Goal: Information Seeking & Learning: Find specific fact

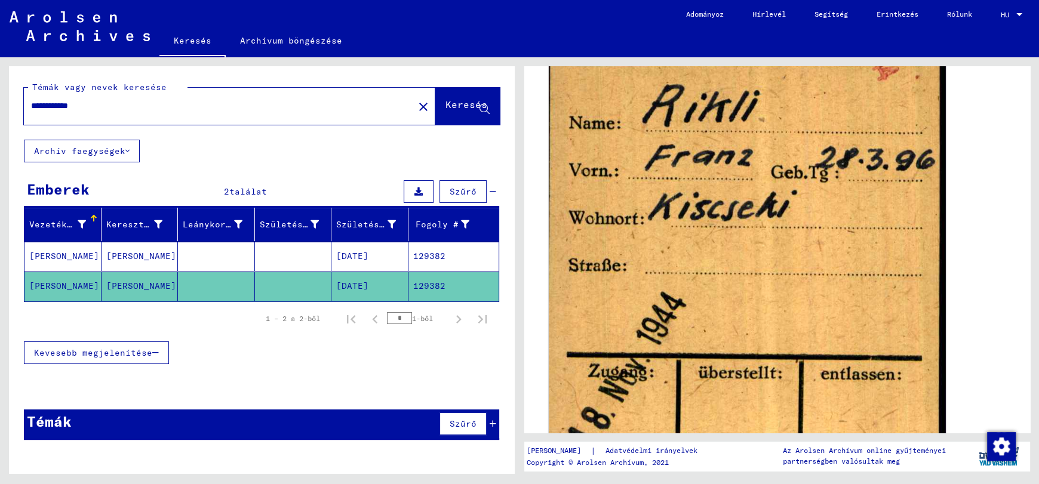
scroll to position [358, 0]
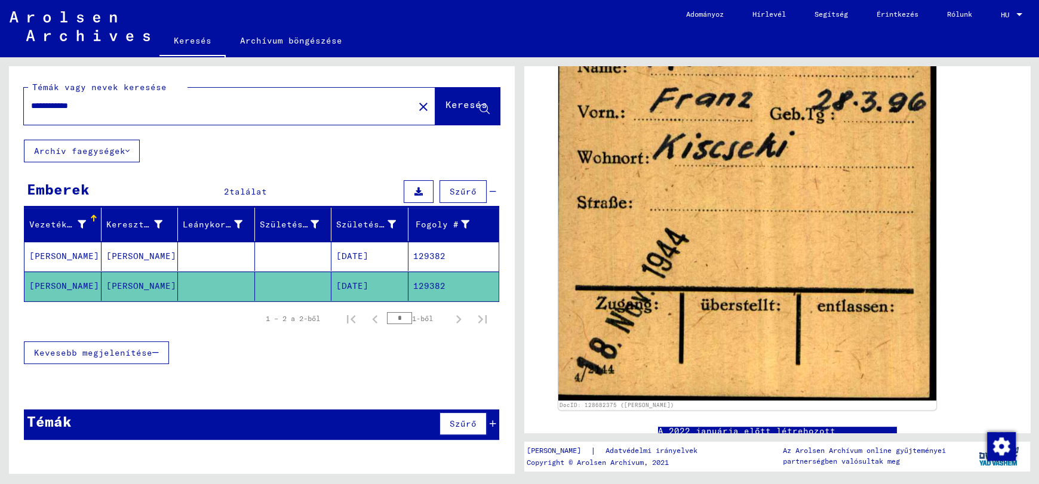
click at [56, 255] on mat-cell "[PERSON_NAME]" at bounding box center [62, 256] width 77 height 29
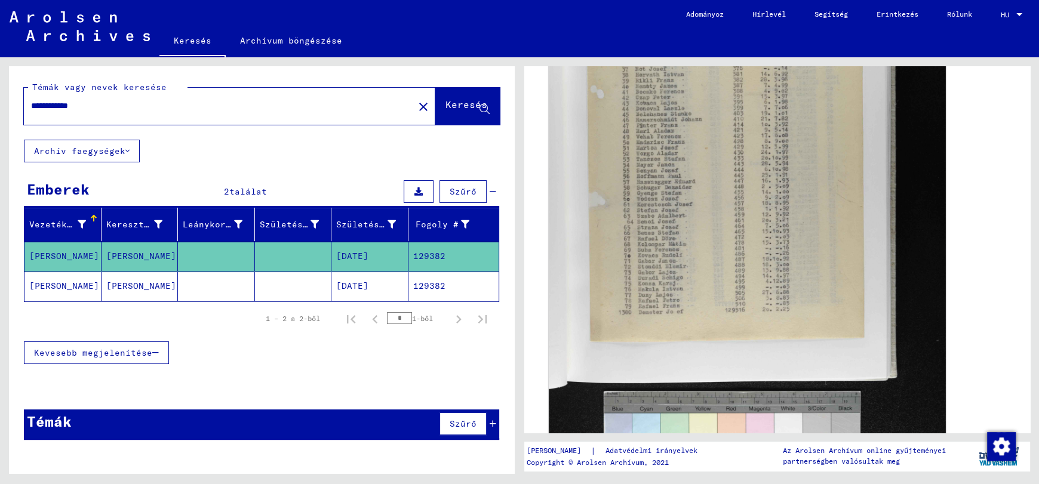
scroll to position [298, 0]
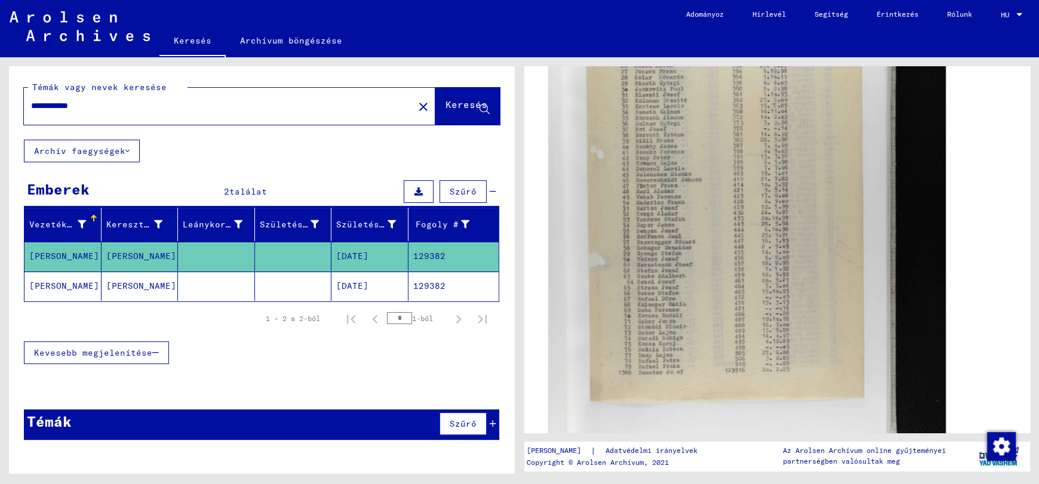
click at [723, 241] on img at bounding box center [747, 257] width 397 height 597
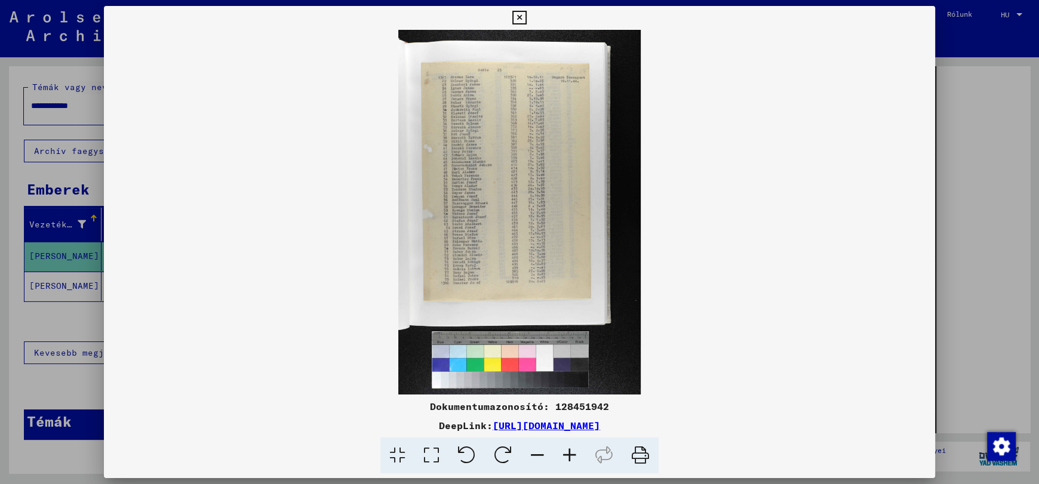
click at [570, 456] on icon at bounding box center [570, 456] width 32 height 36
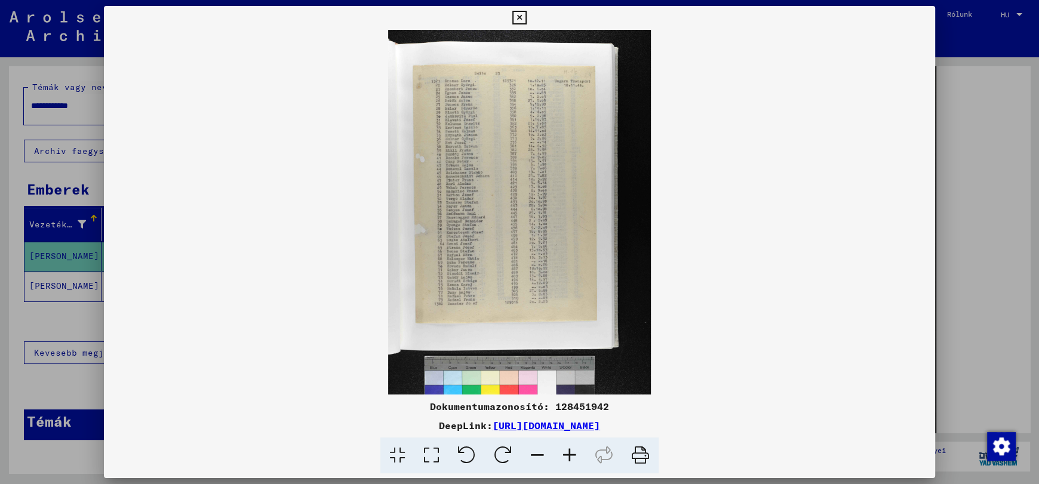
click at [570, 456] on icon at bounding box center [570, 456] width 32 height 36
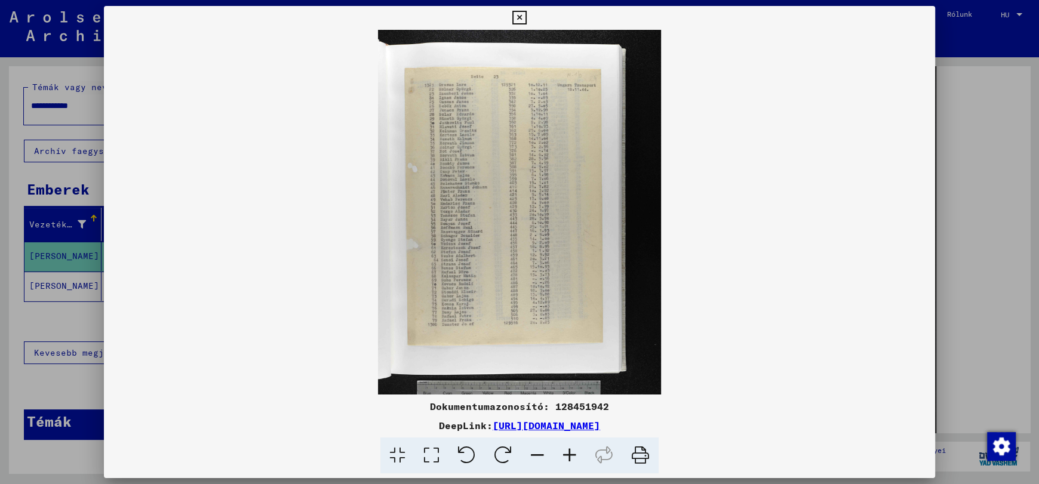
click at [570, 456] on icon at bounding box center [570, 456] width 32 height 36
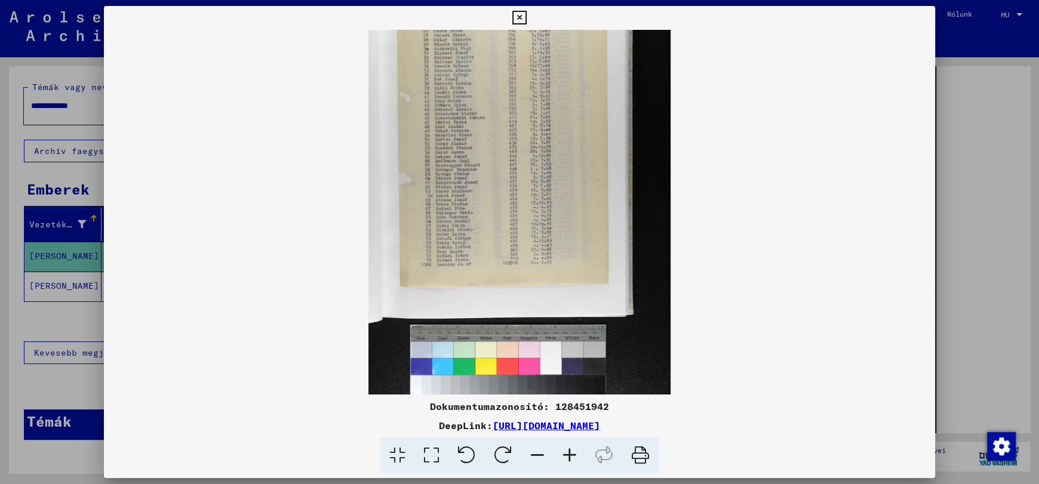
scroll to position [89, 0]
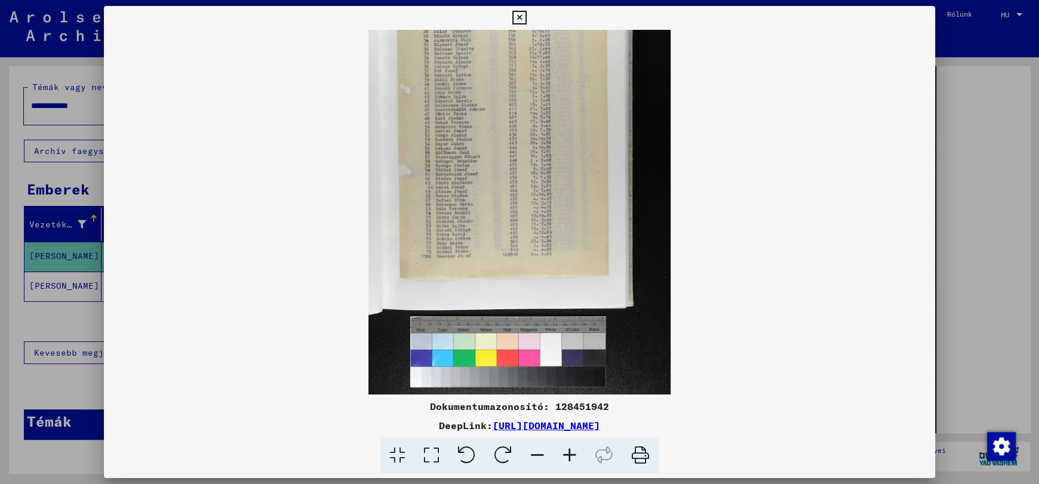
drag, startPoint x: 515, startPoint y: 294, endPoint x: 567, endPoint y: 140, distance: 163.0
click at [567, 140] on img at bounding box center [519, 168] width 302 height 454
click at [565, 459] on icon at bounding box center [570, 456] width 32 height 36
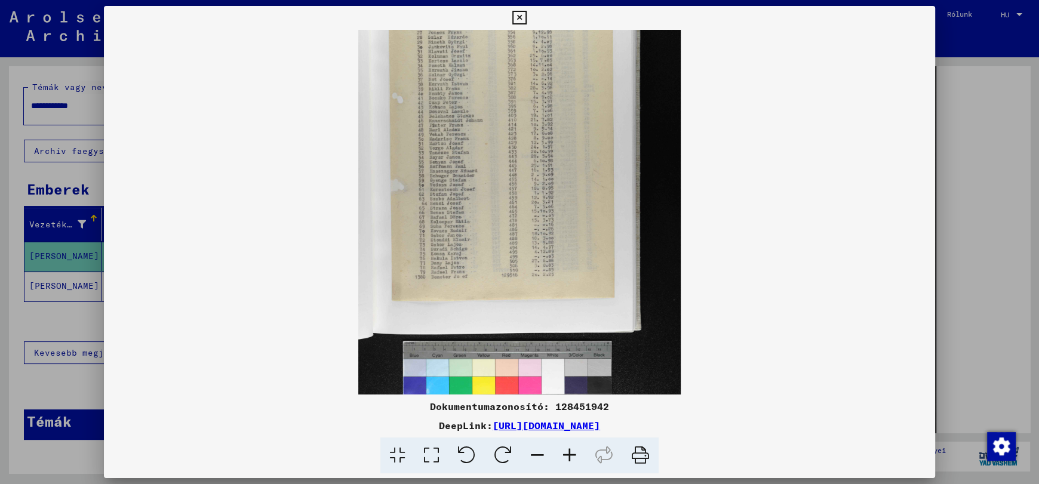
click at [565, 459] on icon at bounding box center [570, 456] width 32 height 36
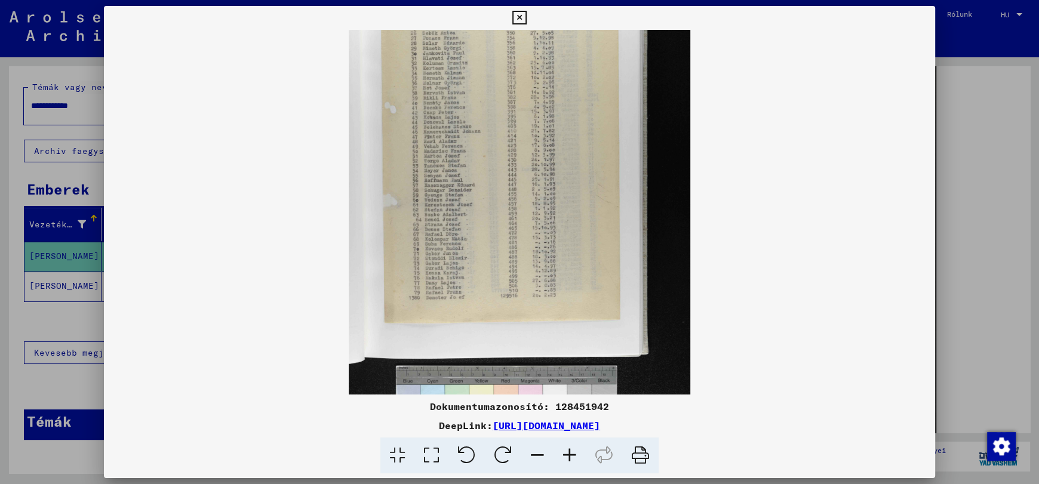
click at [565, 459] on icon at bounding box center [570, 456] width 32 height 36
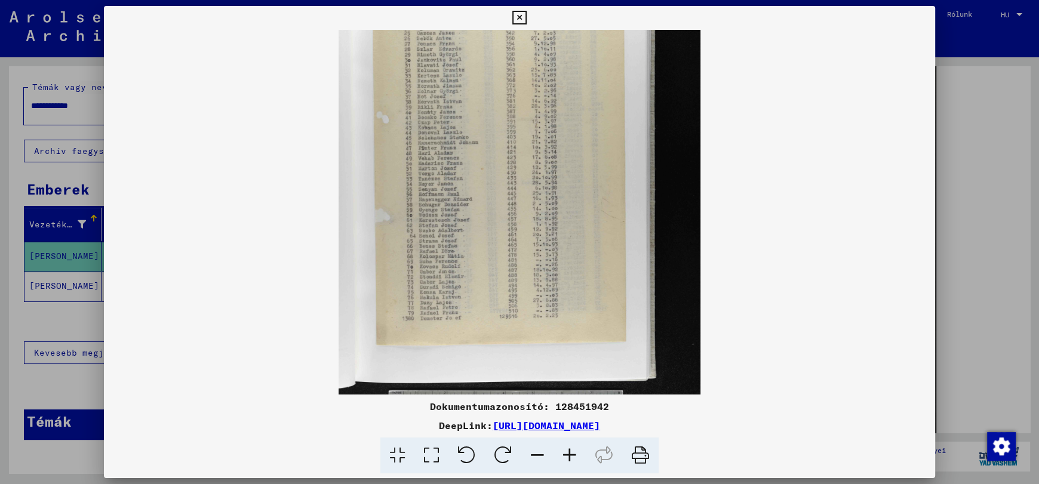
click at [565, 459] on icon at bounding box center [570, 456] width 32 height 36
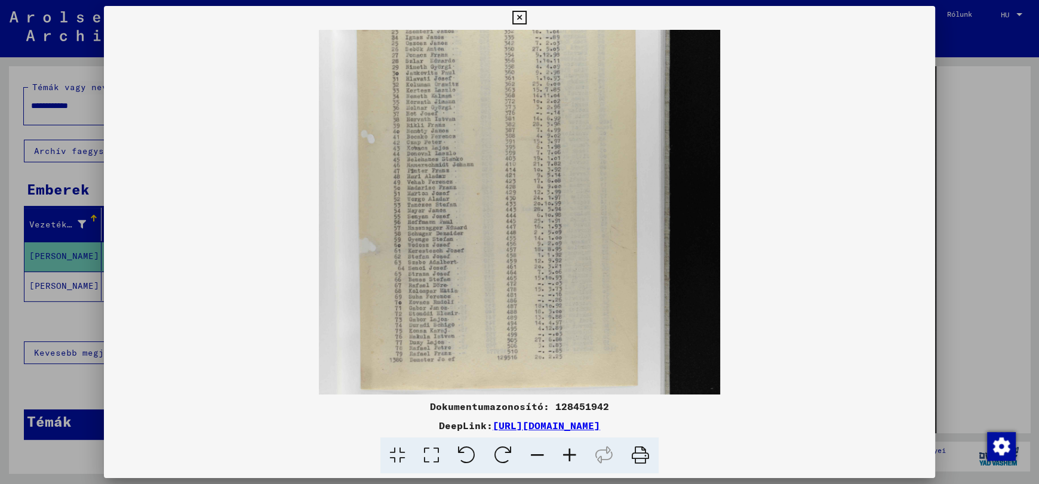
click at [565, 459] on icon at bounding box center [570, 456] width 32 height 36
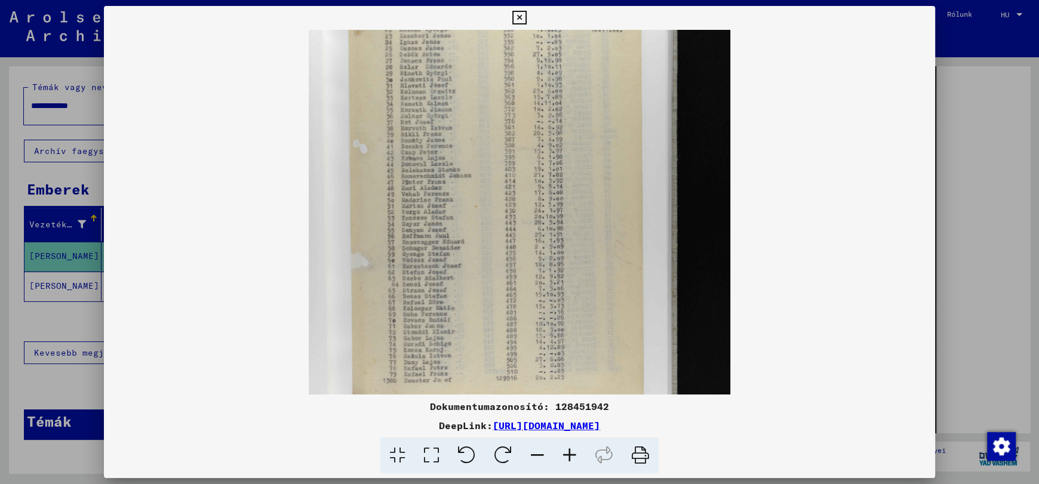
click at [565, 459] on icon at bounding box center [570, 456] width 32 height 36
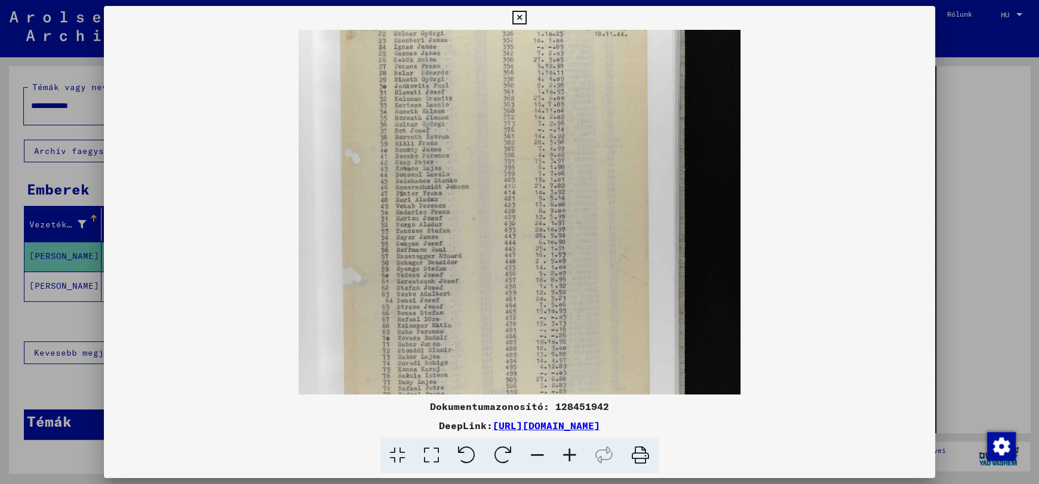
click at [565, 459] on icon at bounding box center [570, 456] width 32 height 36
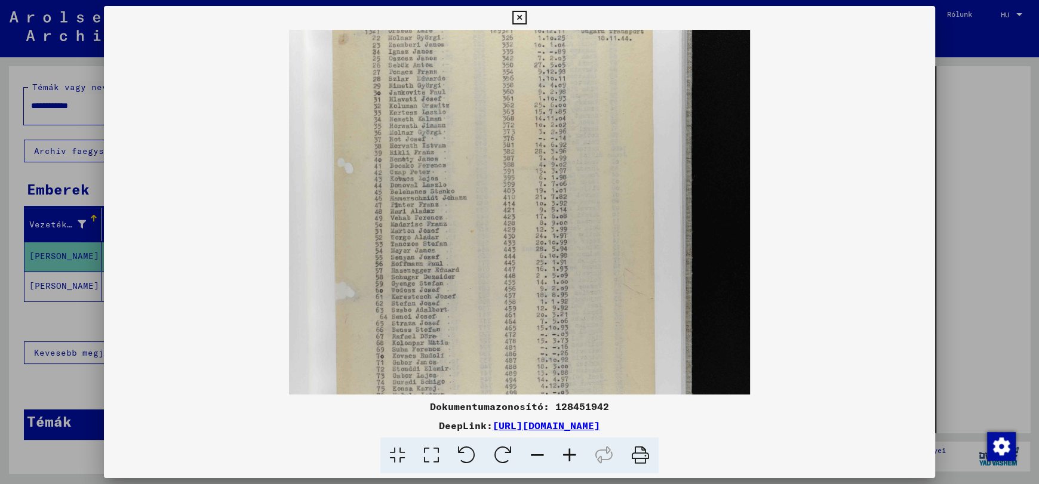
click at [565, 459] on icon at bounding box center [570, 456] width 32 height 36
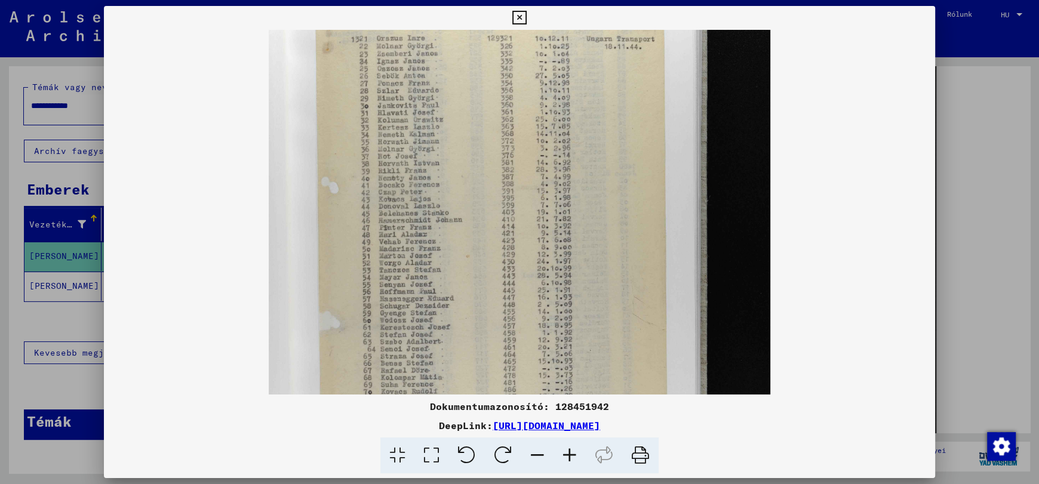
click at [565, 459] on icon at bounding box center [570, 456] width 32 height 36
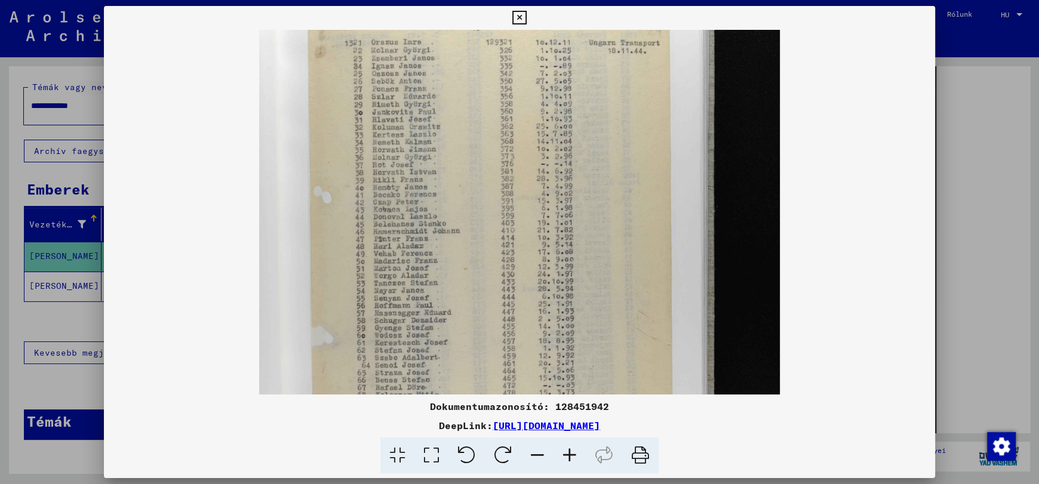
click at [565, 459] on icon at bounding box center [570, 456] width 32 height 36
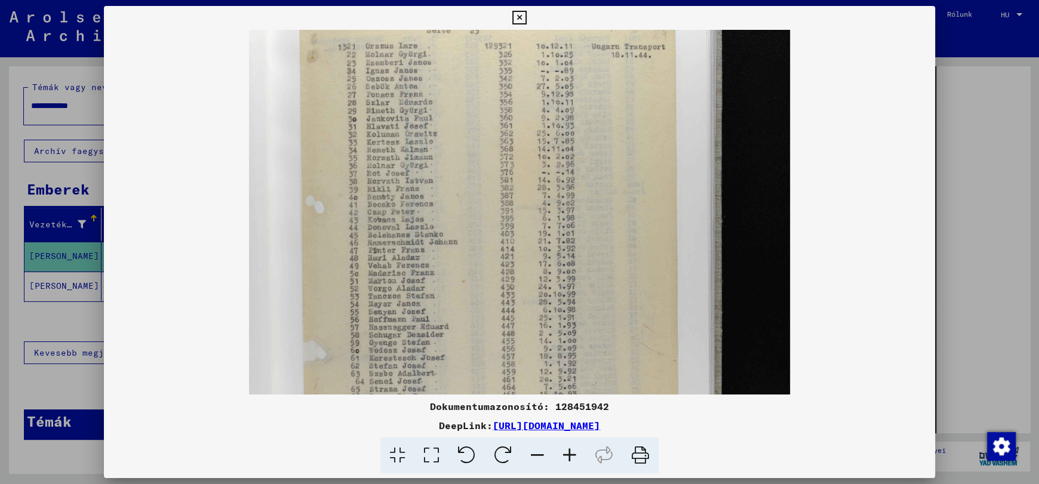
click at [565, 459] on icon at bounding box center [570, 456] width 32 height 36
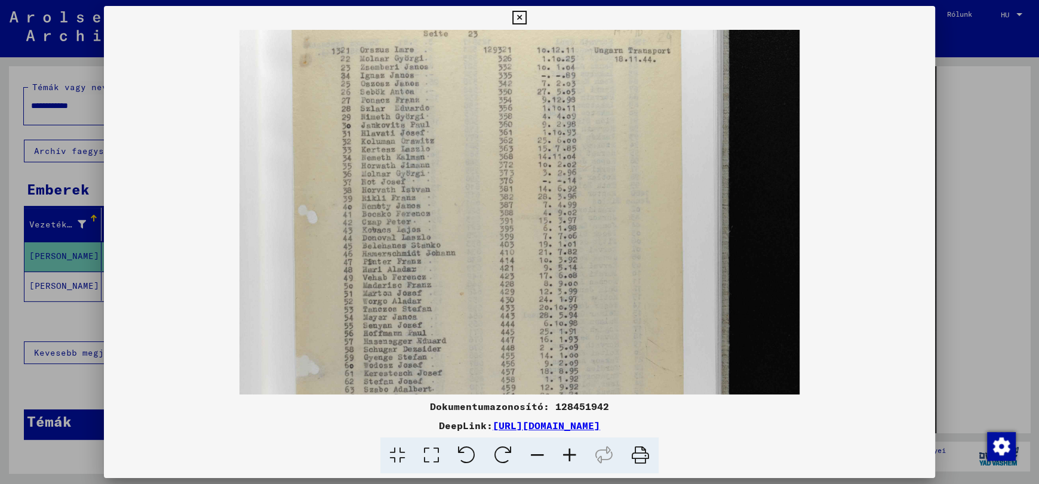
click at [565, 459] on icon at bounding box center [570, 456] width 32 height 36
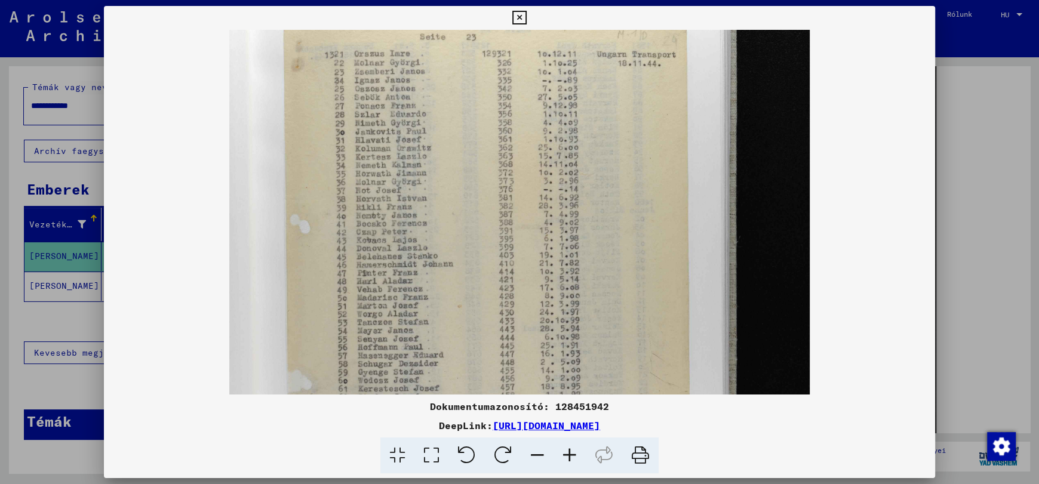
click at [565, 459] on icon at bounding box center [570, 456] width 32 height 36
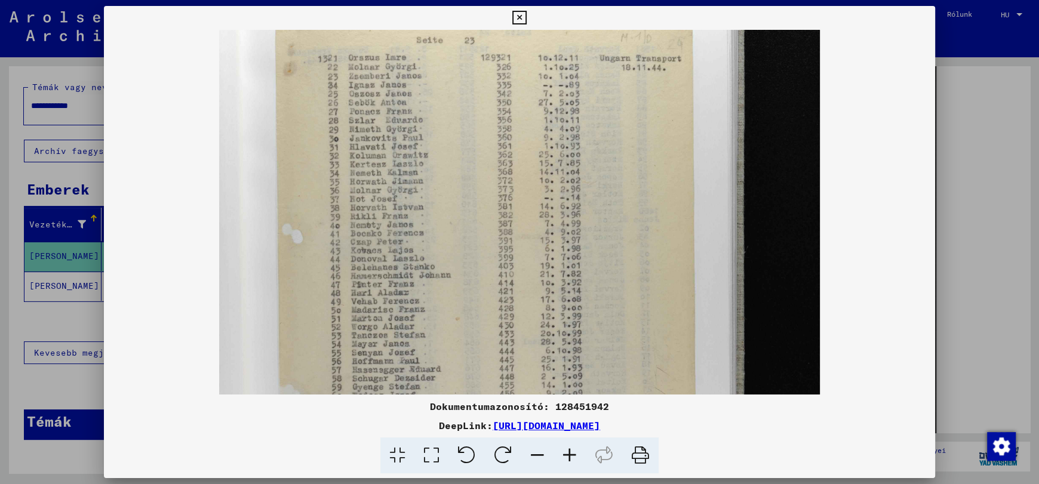
click at [565, 459] on icon at bounding box center [570, 456] width 32 height 36
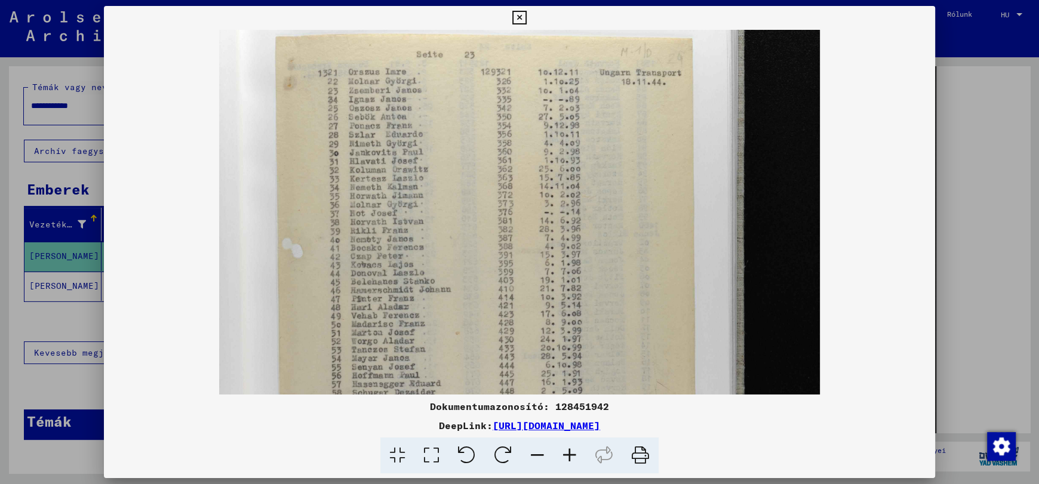
scroll to position [63, 0]
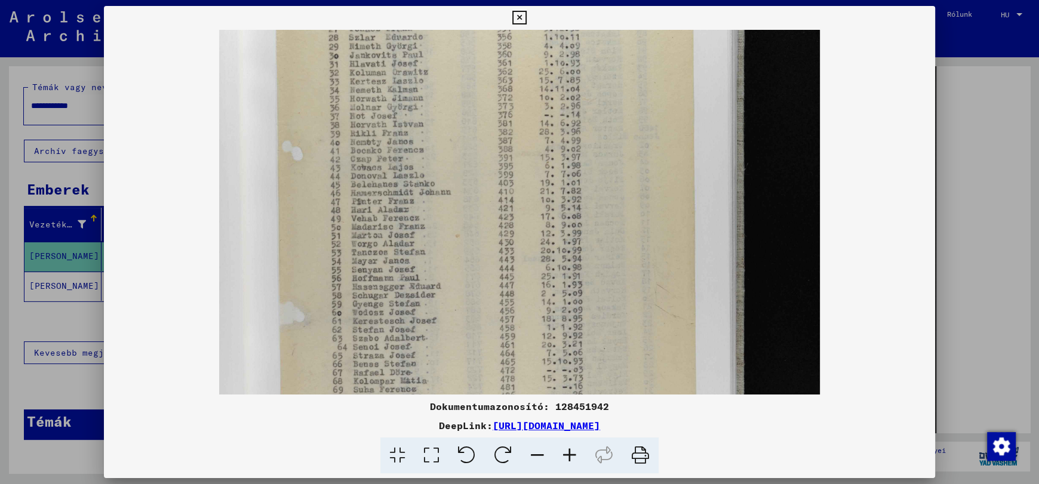
drag, startPoint x: 464, startPoint y: 224, endPoint x: 505, endPoint y: 139, distance: 94.0
click at [505, 139] on img at bounding box center [519, 309] width 600 height 902
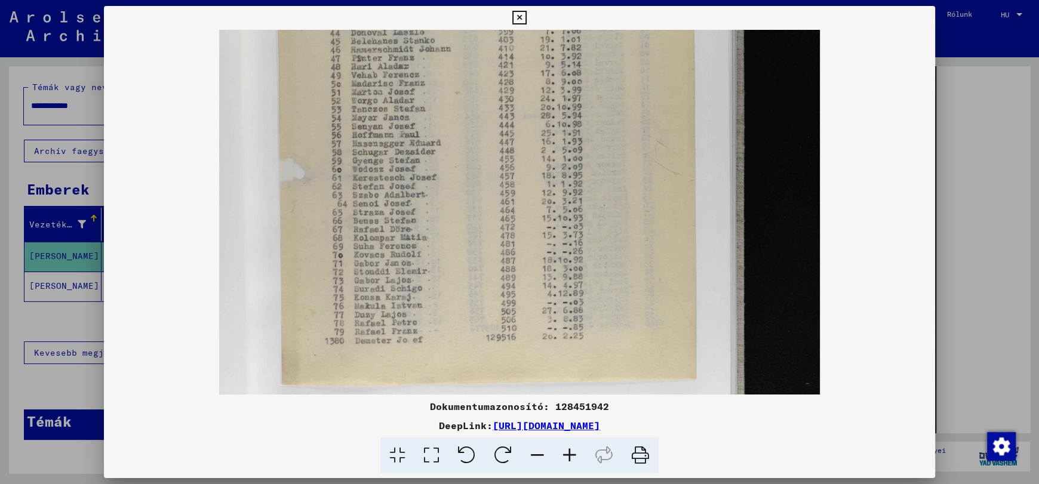
drag, startPoint x: 522, startPoint y: 268, endPoint x: 561, endPoint y: 124, distance: 149.1
click at [561, 124] on img at bounding box center [519, 166] width 600 height 902
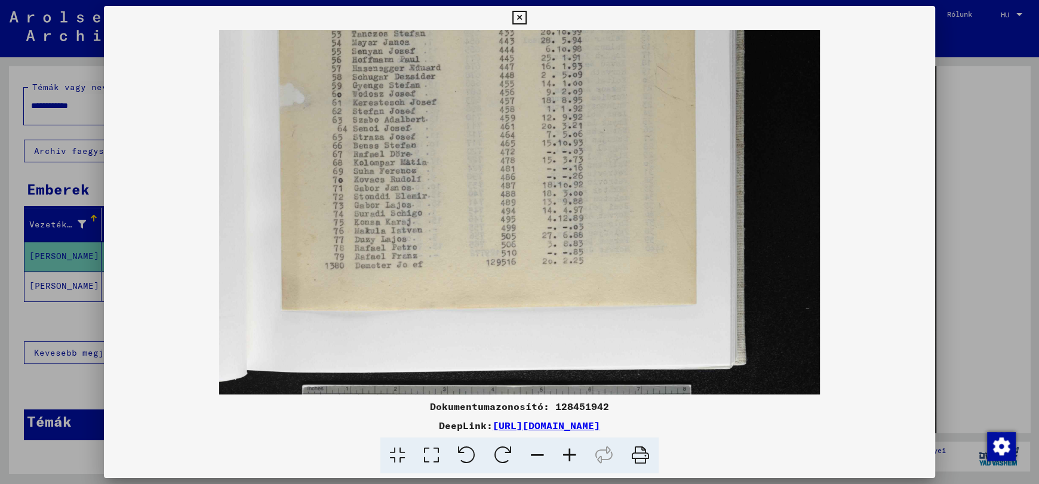
scroll to position [394, 0]
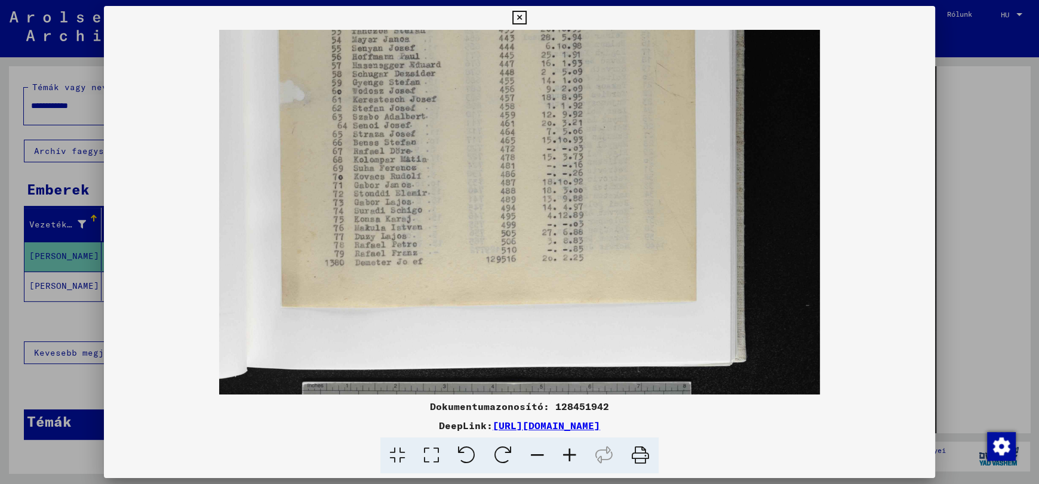
drag, startPoint x: 557, startPoint y: 233, endPoint x: 582, endPoint y: 156, distance: 81.6
click at [582, 156] on img at bounding box center [519, 87] width 600 height 902
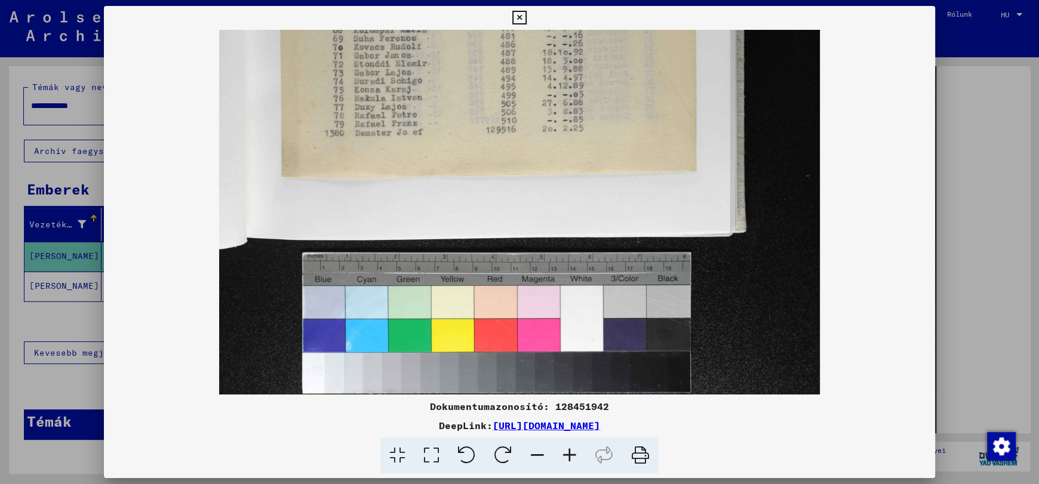
scroll to position [531, 0]
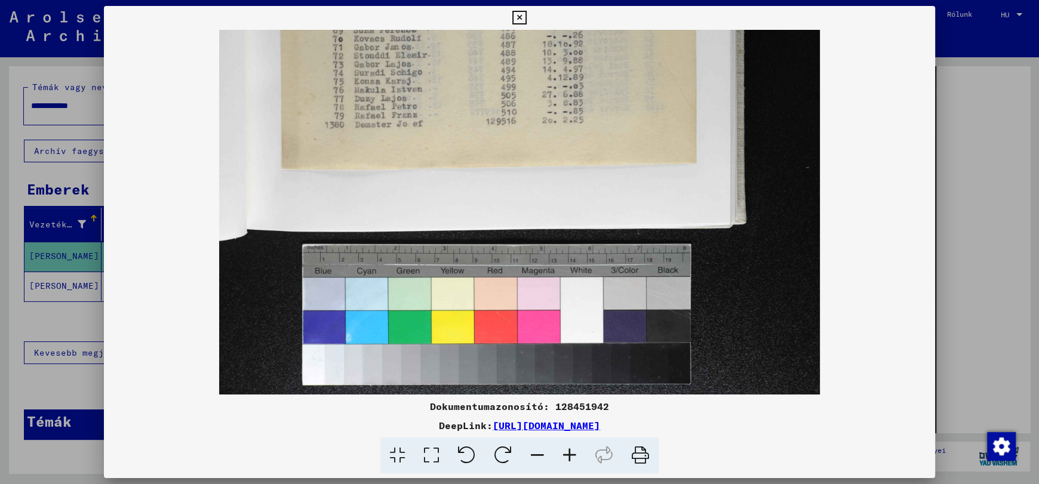
drag, startPoint x: 581, startPoint y: 244, endPoint x: 612, endPoint y: 105, distance: 142.0
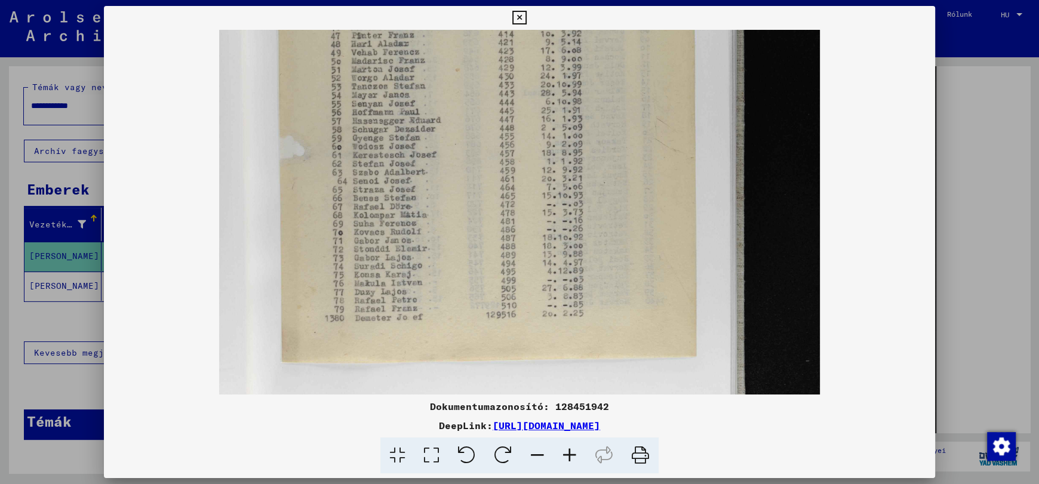
drag, startPoint x: 581, startPoint y: 174, endPoint x: 612, endPoint y: 288, distance: 117.6
click at [581, 377] on img at bounding box center [519, 143] width 600 height 902
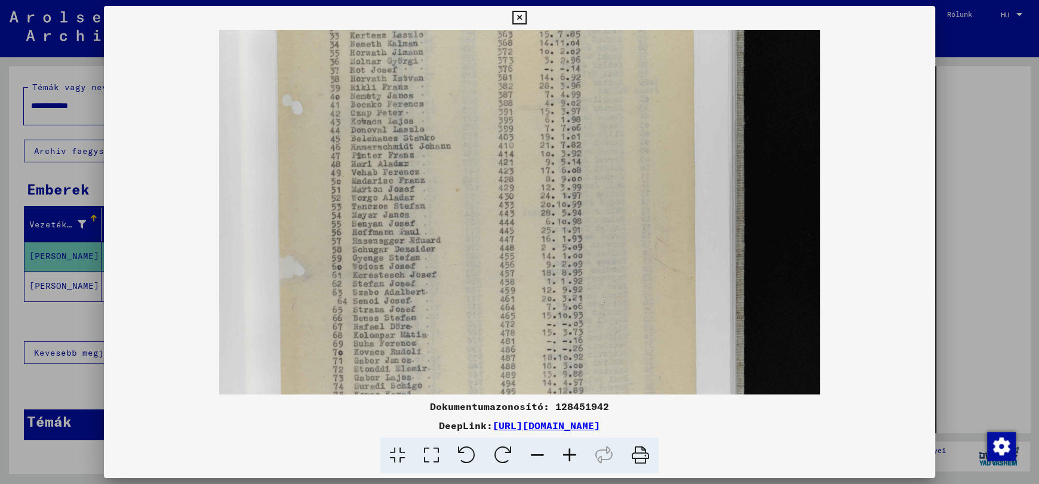
drag, startPoint x: 614, startPoint y: 134, endPoint x: 600, endPoint y: 348, distance: 214.3
click at [600, 348] on img at bounding box center [519, 263] width 600 height 902
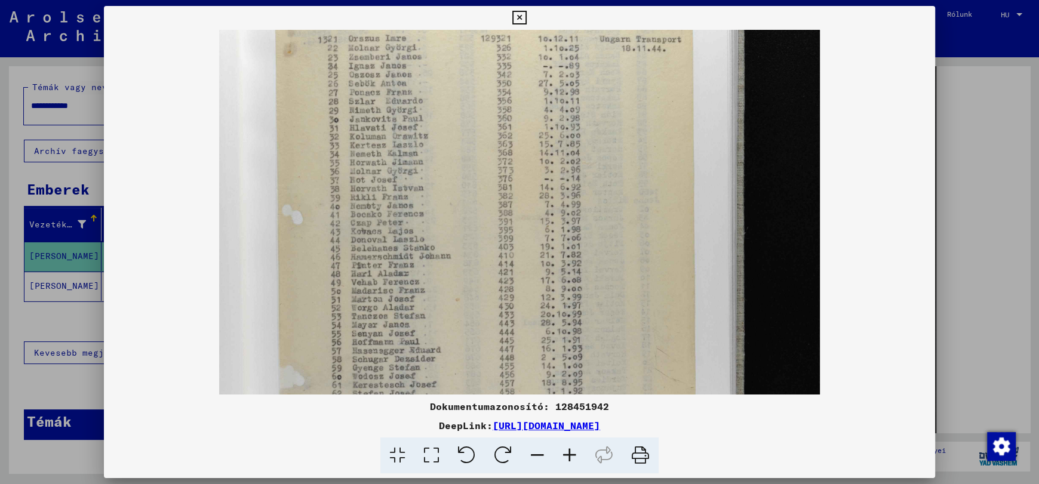
scroll to position [0, 0]
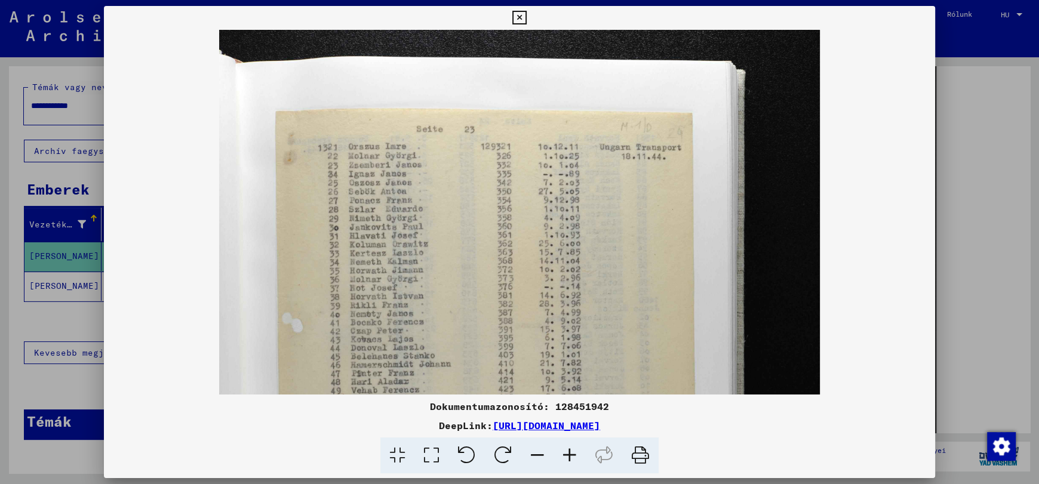
drag, startPoint x: 591, startPoint y: 248, endPoint x: 595, endPoint y: 265, distance: 17.2
click at [595, 265] on img at bounding box center [519, 481] width 600 height 902
click at [518, 15] on icon at bounding box center [519, 18] width 14 height 14
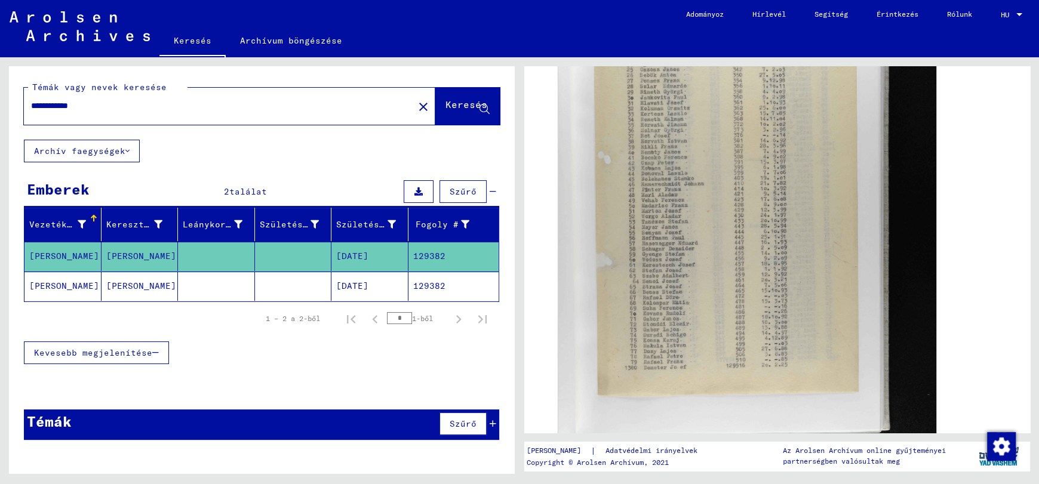
click at [110, 107] on input "**********" at bounding box center [219, 106] width 376 height 13
click at [455, 105] on font "Keresés" at bounding box center [466, 105] width 42 height 12
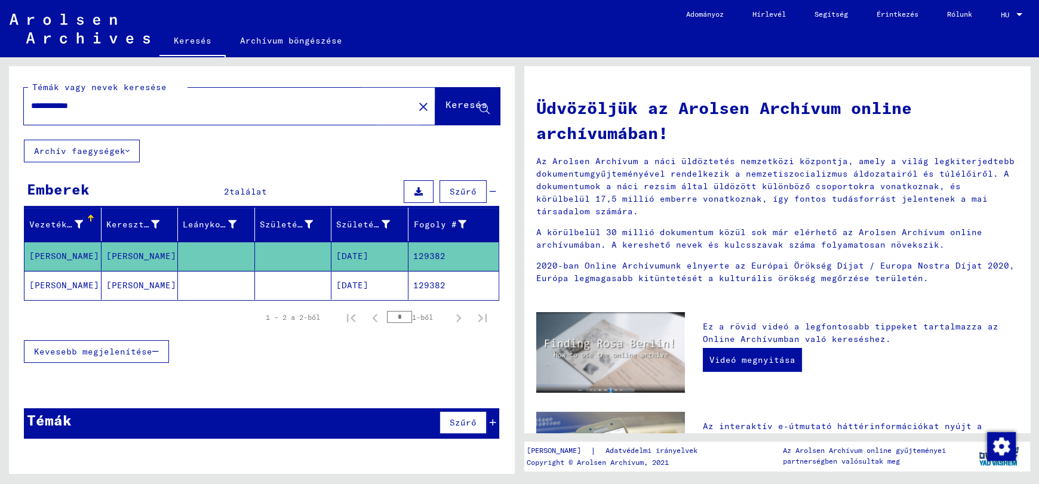
click at [453, 109] on font "Keresés" at bounding box center [466, 105] width 42 height 12
click at [119, 108] on input "**********" at bounding box center [215, 106] width 368 height 13
click at [447, 106] on font "Keresés" at bounding box center [466, 105] width 42 height 12
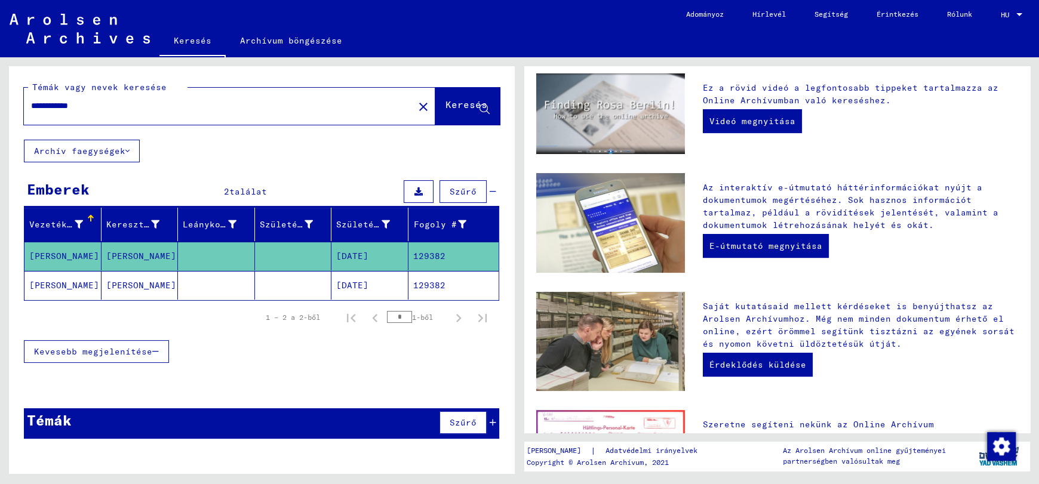
scroll to position [377, 0]
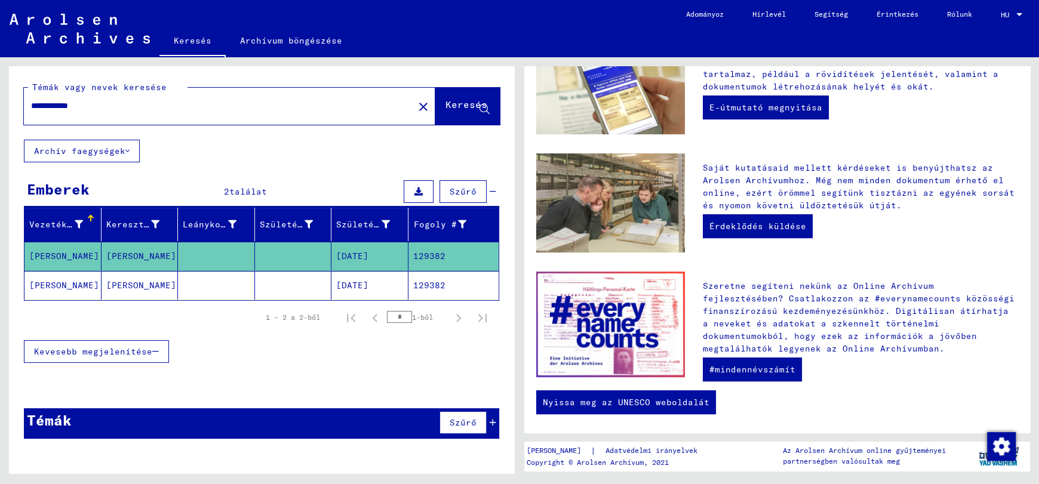
click at [35, 256] on font "[PERSON_NAME]" at bounding box center [64, 256] width 70 height 11
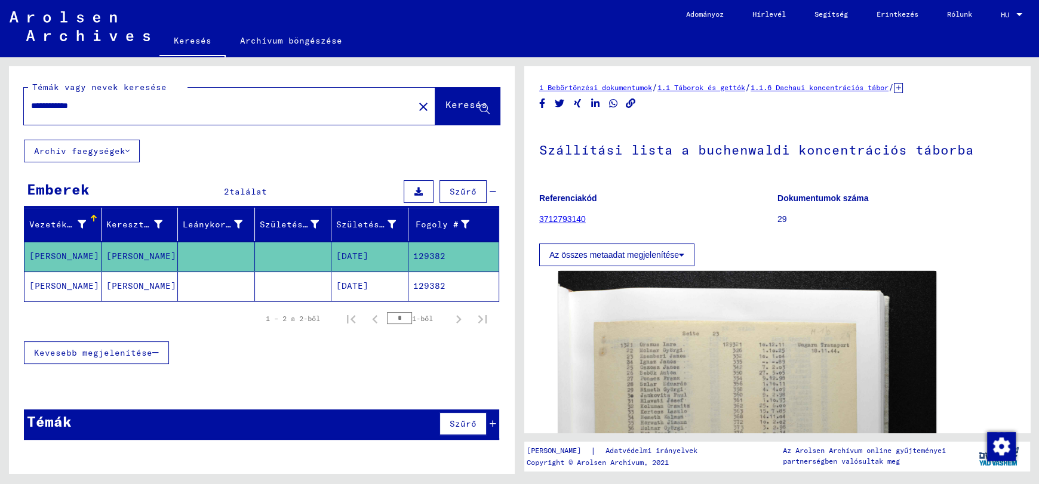
click at [45, 294] on mat-cell "[PERSON_NAME]" at bounding box center [62, 286] width 77 height 29
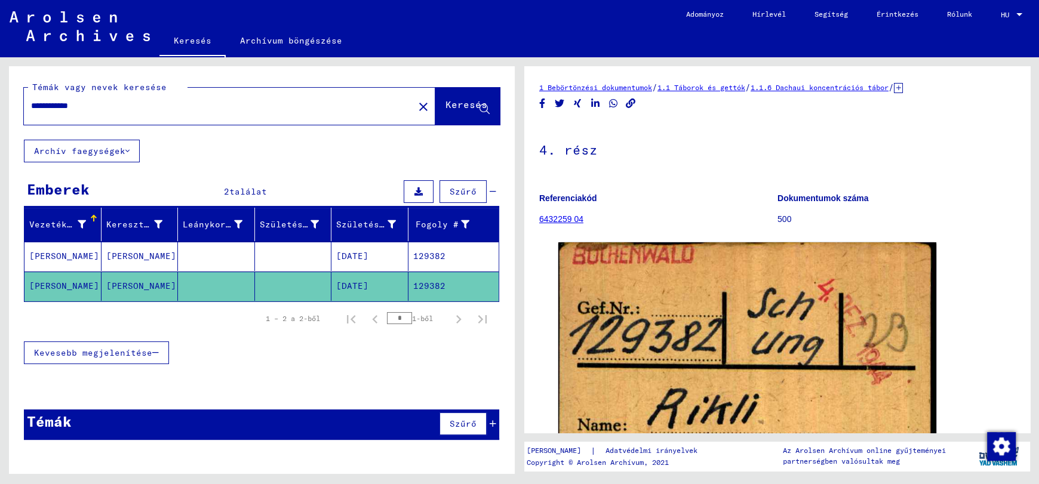
click at [40, 254] on font "[PERSON_NAME]" at bounding box center [64, 256] width 70 height 11
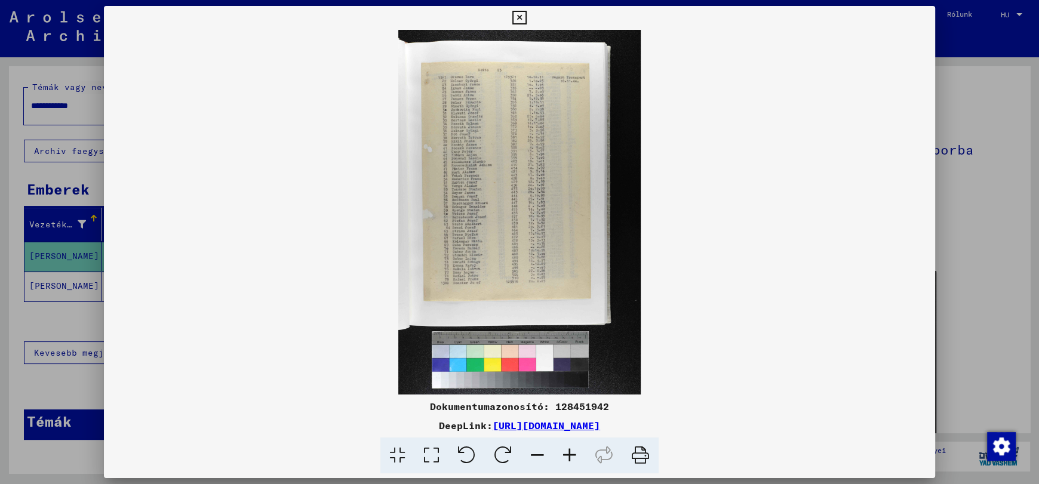
click at [567, 453] on icon at bounding box center [570, 456] width 32 height 36
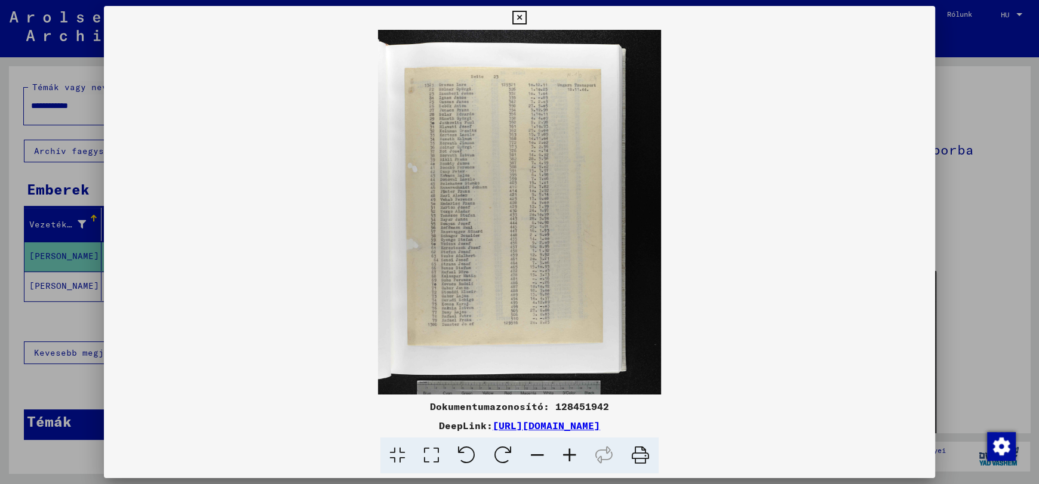
click at [567, 453] on icon at bounding box center [570, 456] width 32 height 36
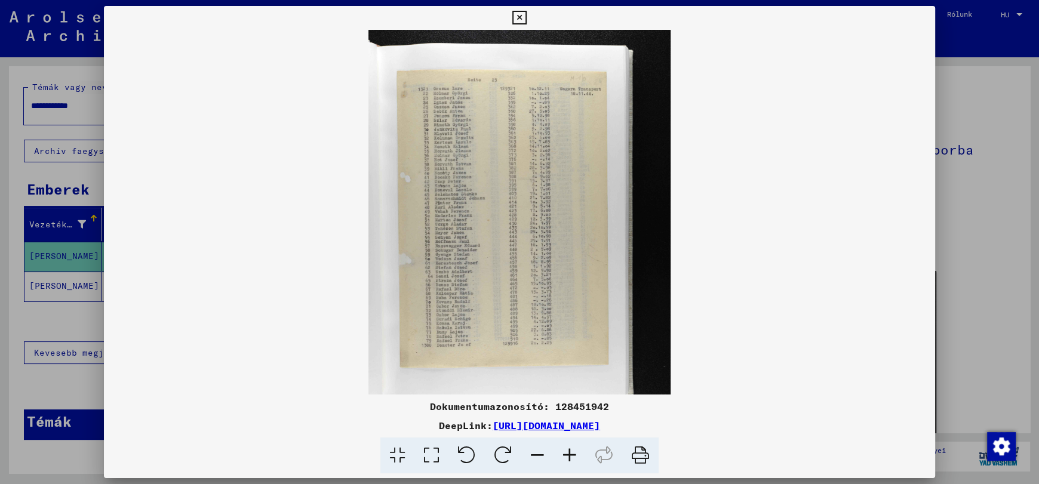
click at [567, 453] on icon at bounding box center [570, 456] width 32 height 36
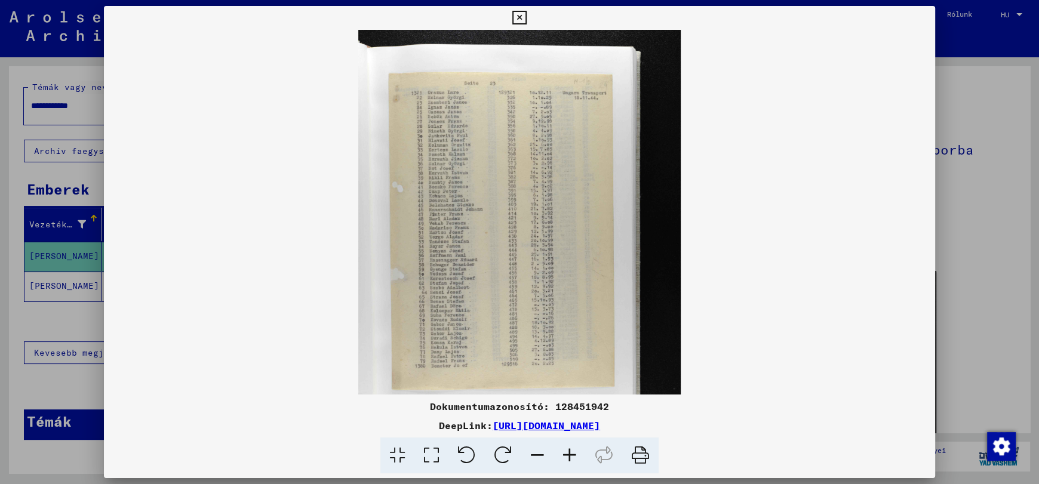
click at [567, 453] on icon at bounding box center [570, 456] width 32 height 36
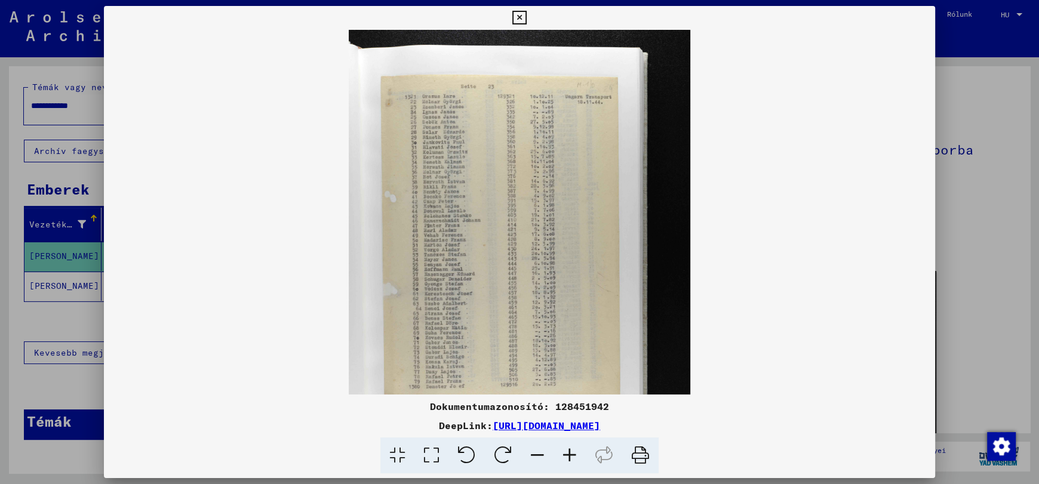
click at [567, 453] on icon at bounding box center [570, 456] width 32 height 36
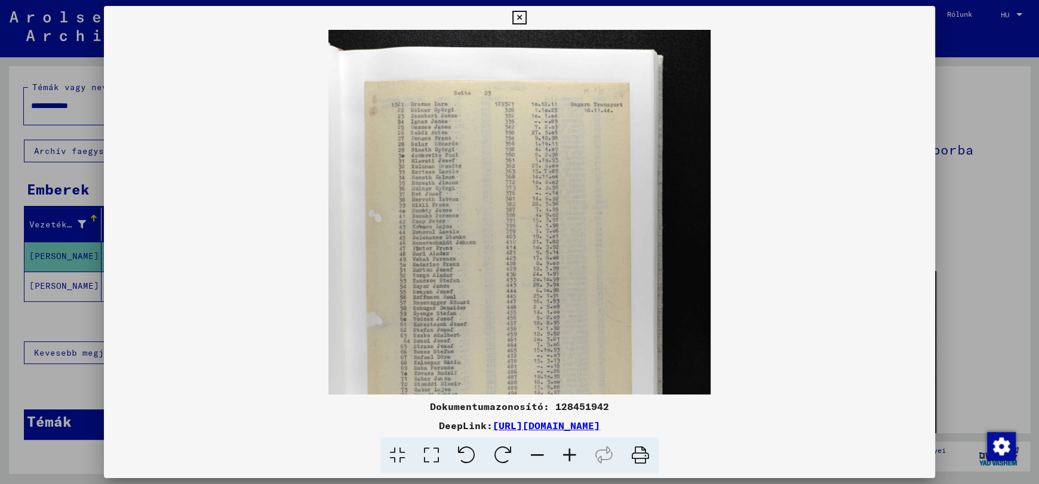
click at [567, 453] on icon at bounding box center [570, 456] width 32 height 36
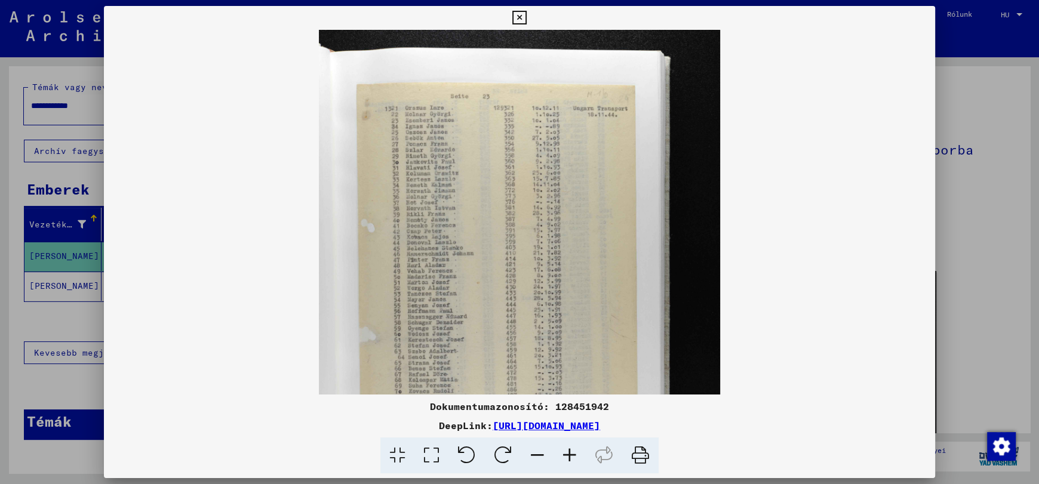
click at [567, 453] on icon at bounding box center [570, 456] width 32 height 36
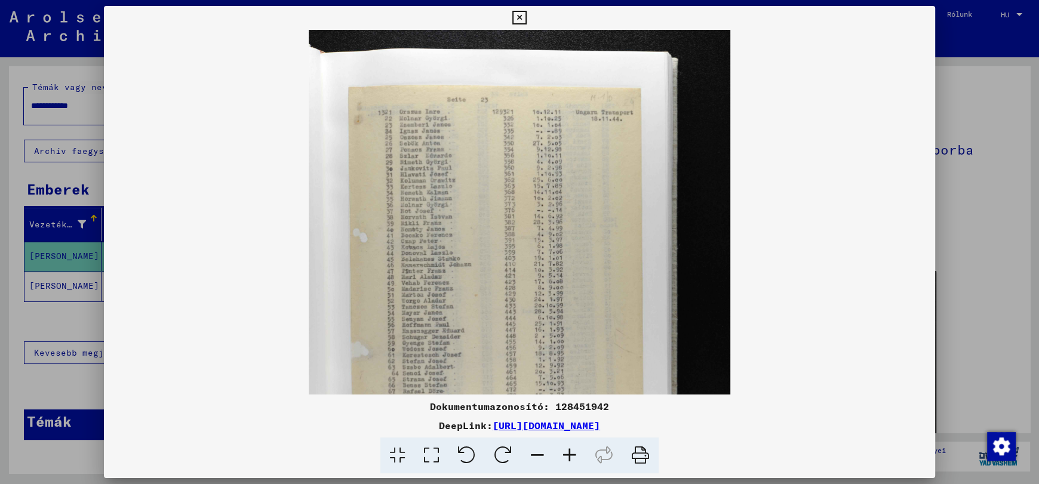
click at [567, 453] on icon at bounding box center [570, 456] width 32 height 36
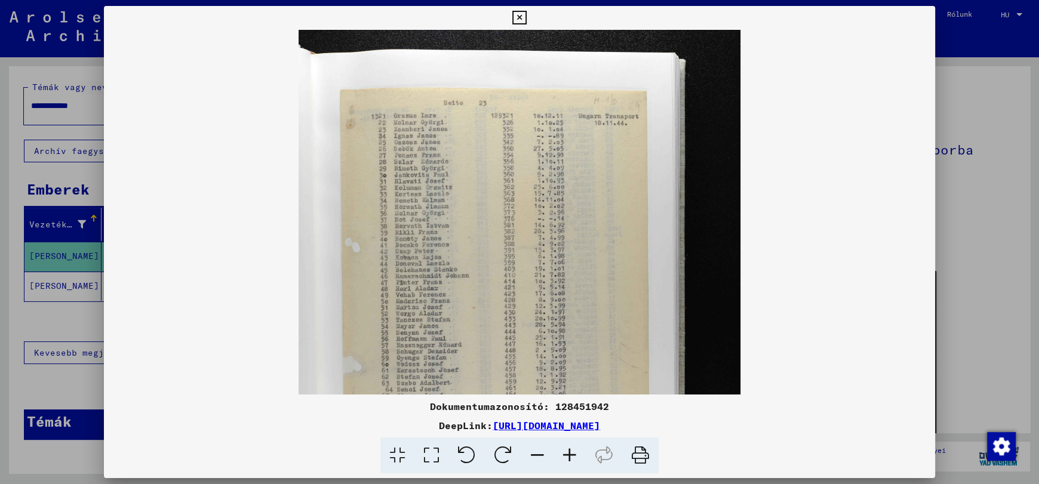
click at [567, 453] on icon at bounding box center [570, 456] width 32 height 36
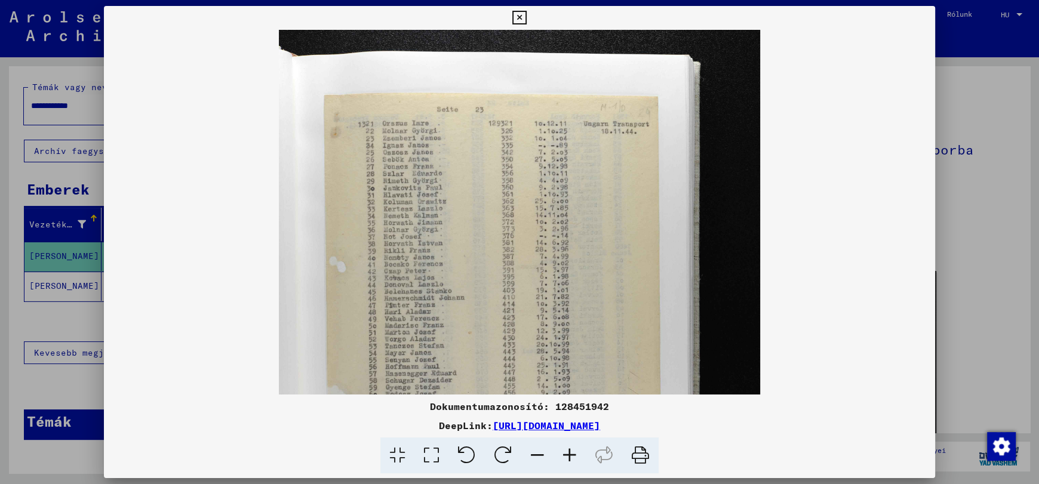
click at [567, 453] on icon at bounding box center [570, 456] width 32 height 36
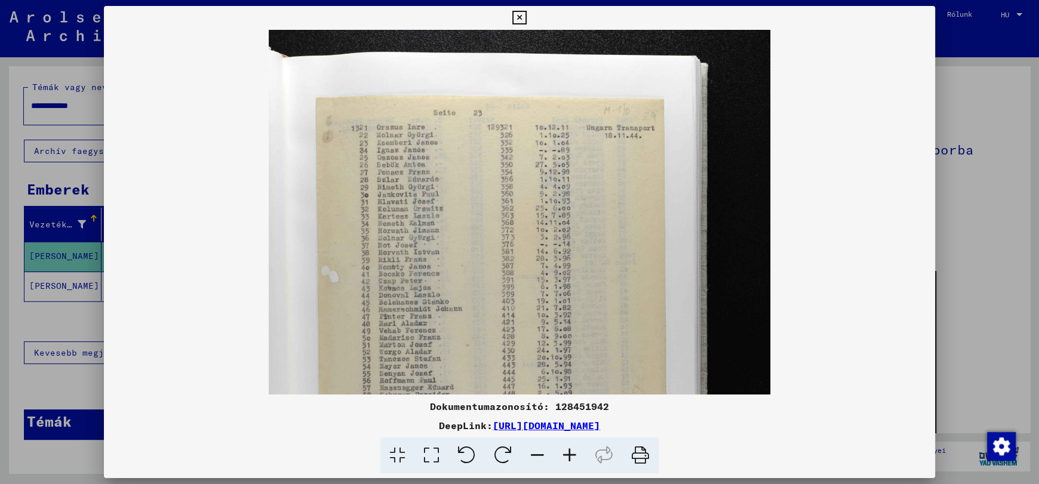
click at [567, 453] on icon at bounding box center [570, 456] width 32 height 36
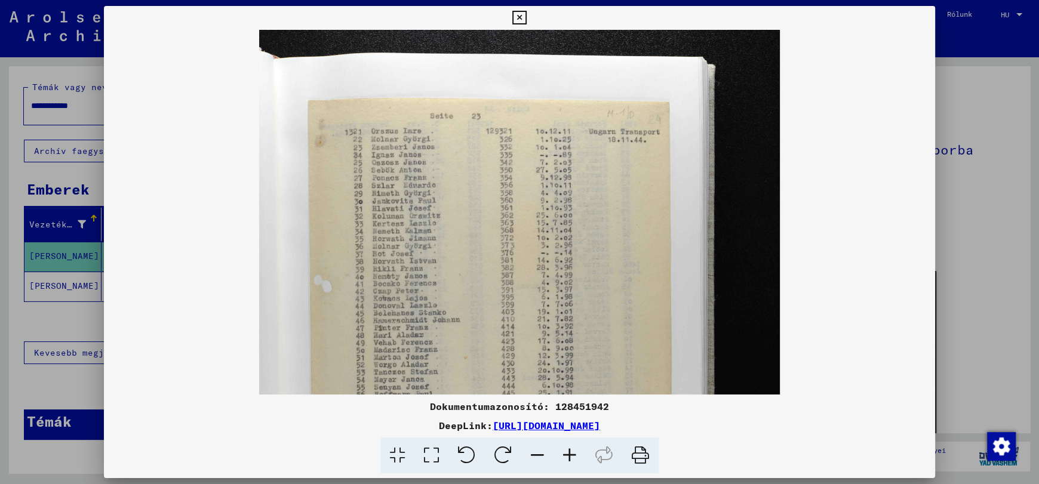
click at [567, 453] on icon at bounding box center [570, 456] width 32 height 36
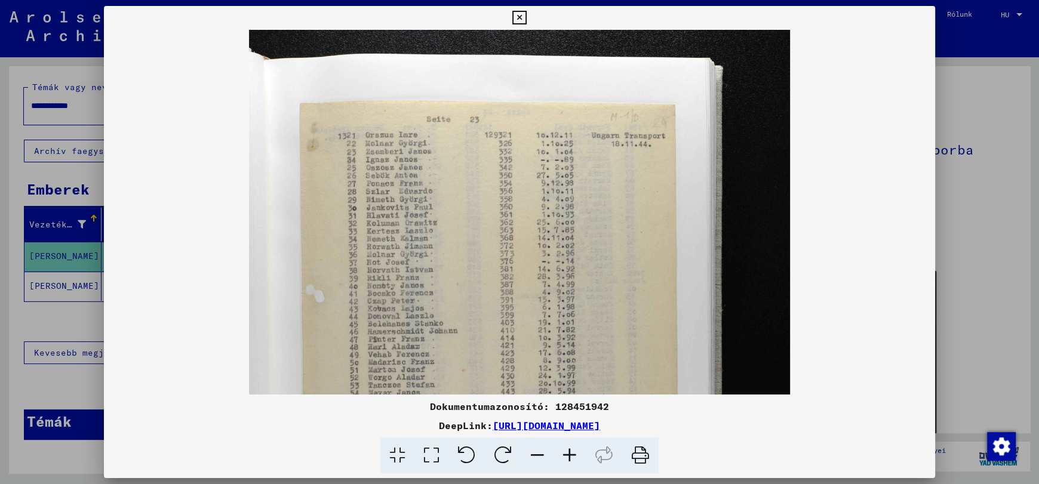
click at [567, 453] on icon at bounding box center [570, 456] width 32 height 36
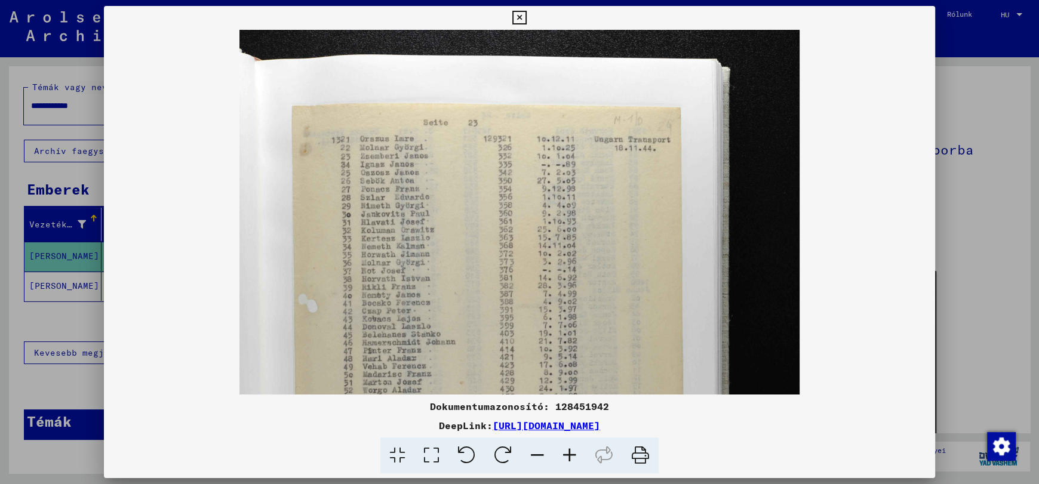
click at [567, 453] on icon at bounding box center [570, 456] width 32 height 36
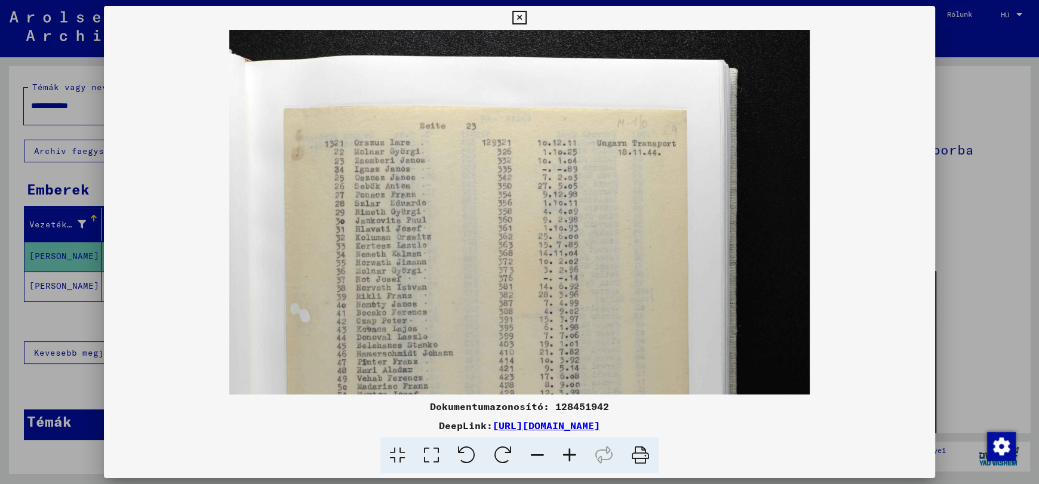
click at [567, 453] on icon at bounding box center [570, 456] width 32 height 36
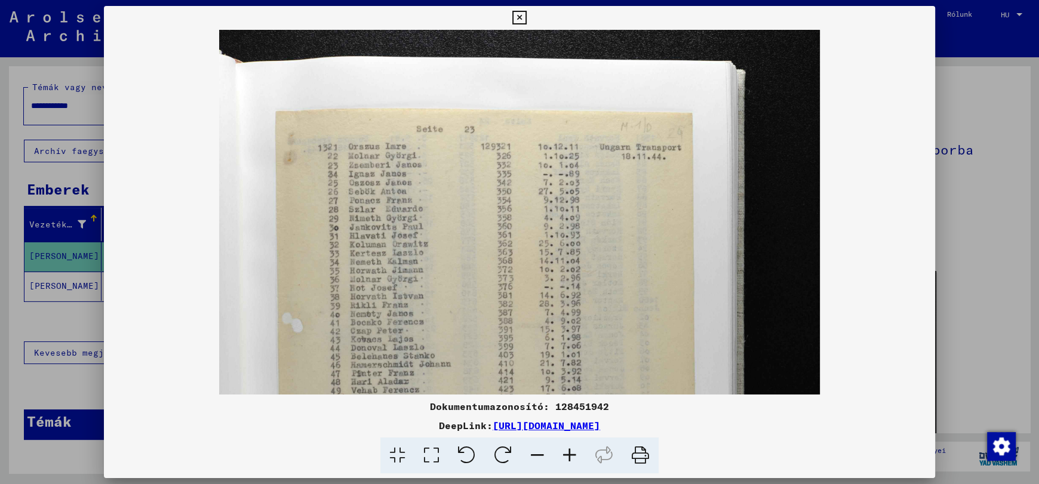
click at [567, 453] on icon at bounding box center [570, 456] width 32 height 36
click at [537, 426] on font "[URL][DOMAIN_NAME]" at bounding box center [546, 426] width 107 height 12
